Goal: Task Accomplishment & Management: Use online tool/utility

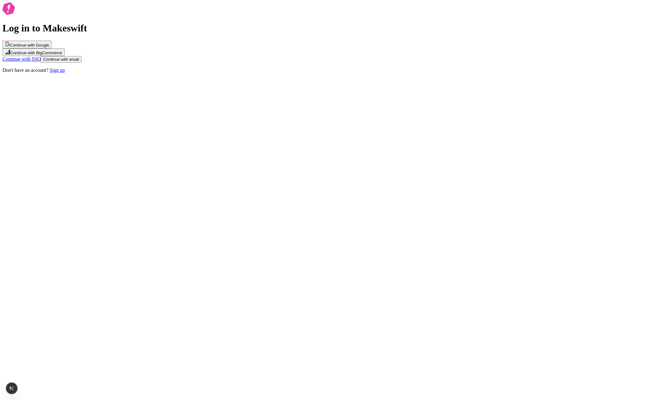
click at [49, 47] on span "Continue with Google" at bounding box center [29, 45] width 39 height 5
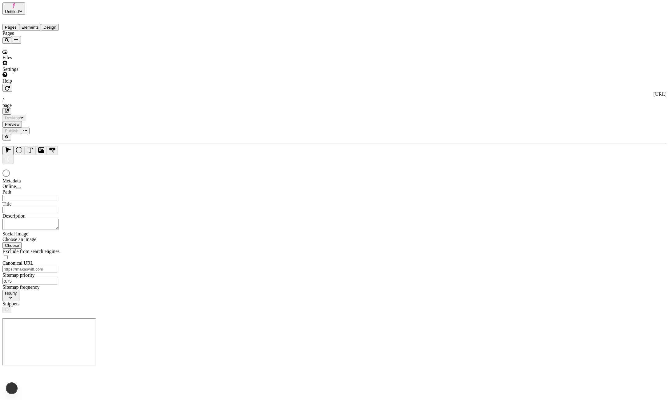
type input "/page"
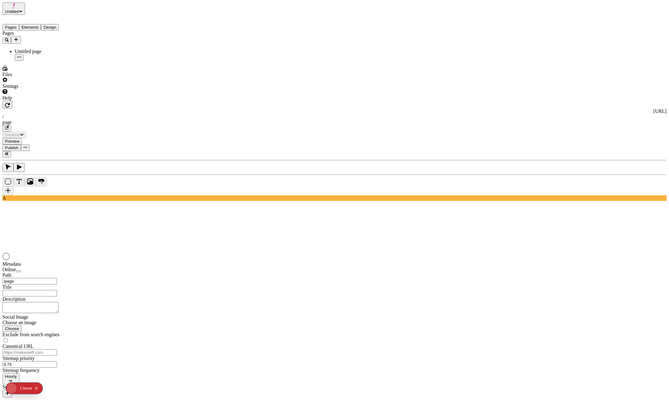
click at [9, 152] on icon "button" at bounding box center [7, 154] width 4 height 4
click at [6, 151] on button "button" at bounding box center [6, 154] width 9 height 6
click at [89, 101] on div at bounding box center [47, 101] width 91 height 0
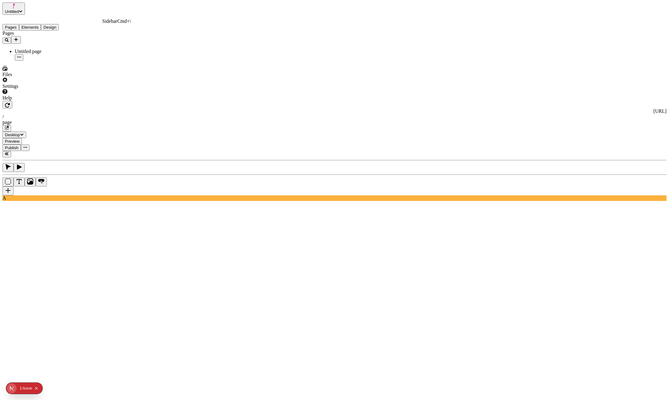
click at [9, 152] on icon "button" at bounding box center [7, 154] width 4 height 4
click at [7, 152] on icon "button" at bounding box center [7, 154] width 4 height 4
click at [88, 101] on div at bounding box center [46, 101] width 88 height 0
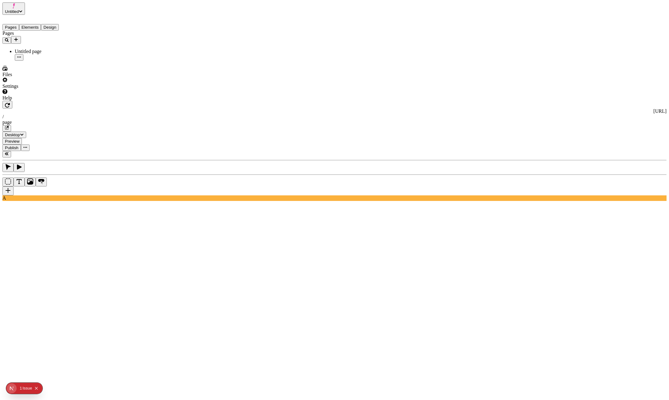
click at [88, 101] on div at bounding box center [46, 101] width 88 height 0
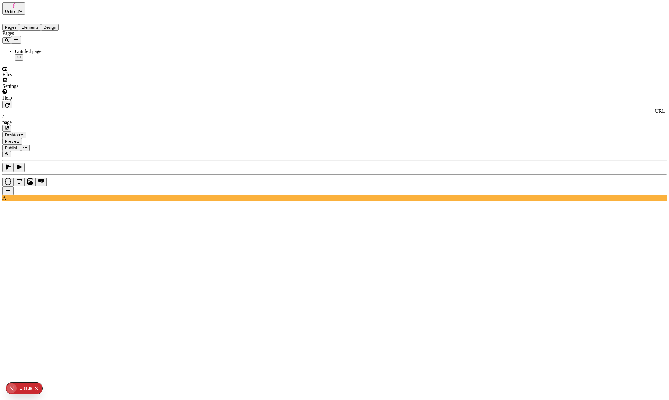
click at [82, 101] on div at bounding box center [43, 101] width 82 height 0
click at [64, 101] on div at bounding box center [34, 101] width 64 height 0
click at [63, 101] on div at bounding box center [33, 101] width 63 height 0
